Goal: Task Accomplishment & Management: Manage account settings

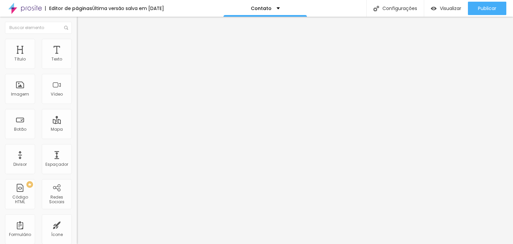
click at [77, 135] on div "Instagram" at bounding box center [115, 137] width 77 height 4
click at [77, 227] on input "https://" at bounding box center [117, 230] width 80 height 7
paste input "[DOMAIN_NAME][URL]"
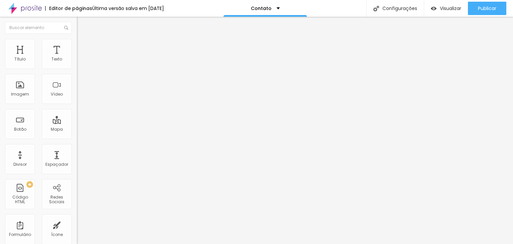
scroll to position [0, 56]
type input "[URL][DOMAIN_NAME]"
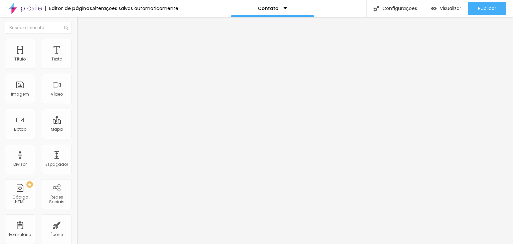
paste input "[DOMAIN_NAME][URL]"
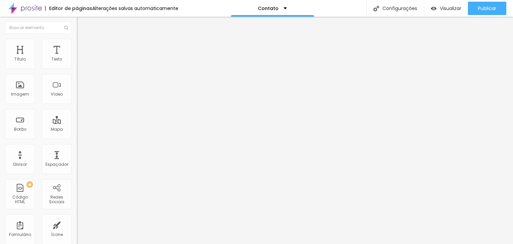
type input "[URL][DOMAIN_NAME]"
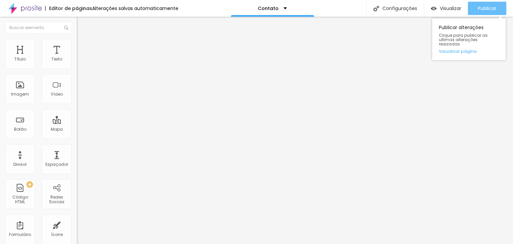
click at [476, 5] on button "Publicar" at bounding box center [487, 8] width 38 height 13
